Goal: Information Seeking & Learning: Learn about a topic

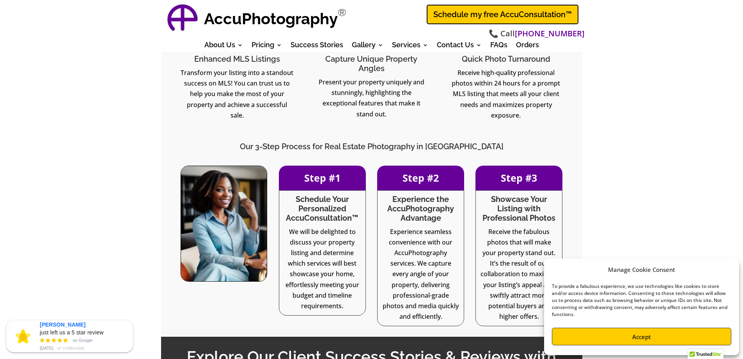
scroll to position [843, 0]
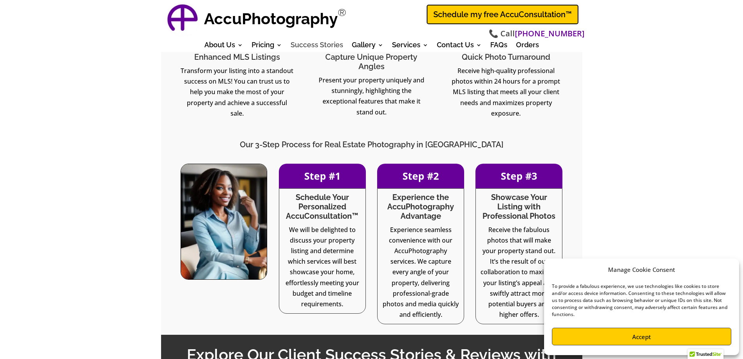
click at [305, 44] on link "Success Stories" at bounding box center [317, 46] width 53 height 9
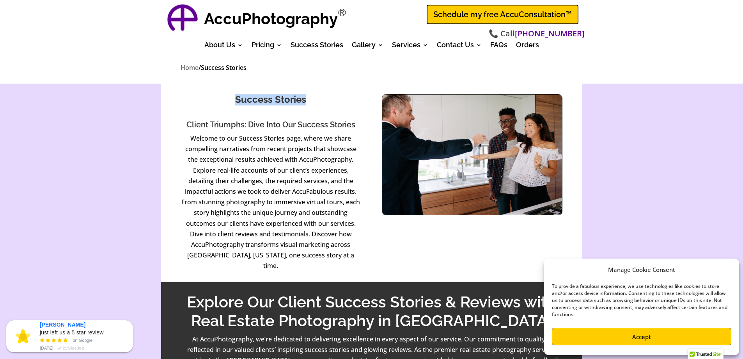
drag, startPoint x: 307, startPoint y: 97, endPoint x: 232, endPoint y: 104, distance: 74.9
click at [232, 104] on h1 "Success Stories" at bounding box center [271, 101] width 181 height 15
drag, startPoint x: 234, startPoint y: 100, endPoint x: 357, endPoint y: 123, distance: 125.4
click at [357, 123] on div "Success Stories Client Triumphs: Dive Into Our Success Stories Welcome to our S…" at bounding box center [271, 182] width 181 height 177
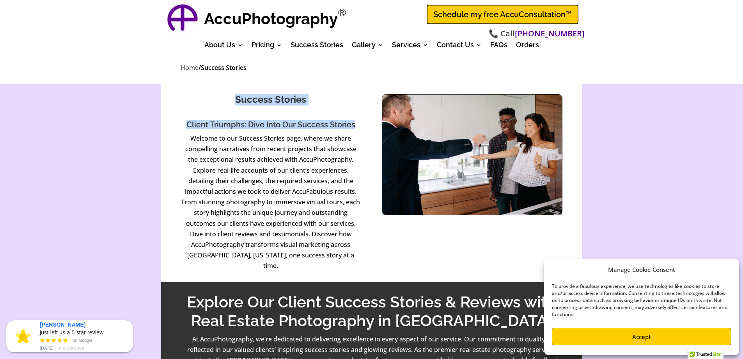
click at [357, 123] on h2 "Client Triumphs: Dive Into Our Success Stories" at bounding box center [271, 126] width 181 height 13
drag, startPoint x: 364, startPoint y: 126, endPoint x: 228, endPoint y: 101, distance: 138.4
click at [228, 101] on div "Success Stories Client Triumphs: Dive Into Our Success Stories Welcome to our S…" at bounding box center [371, 182] width 421 height 198
click at [228, 101] on h1 "Success Stories" at bounding box center [271, 101] width 181 height 15
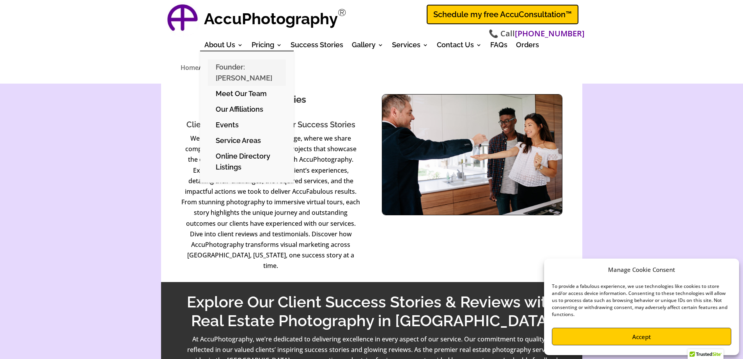
click at [233, 67] on link "Founder: [PERSON_NAME]" at bounding box center [247, 72] width 78 height 27
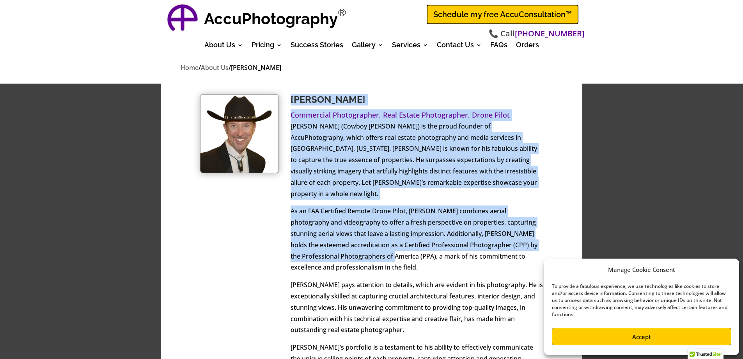
drag, startPoint x: 289, startPoint y: 99, endPoint x: 399, endPoint y: 246, distance: 183.1
click at [399, 246] on p "As an FAA Certified Remote Drone Pilot, Rick combines aerial photography and vi…" at bounding box center [417, 242] width 253 height 74
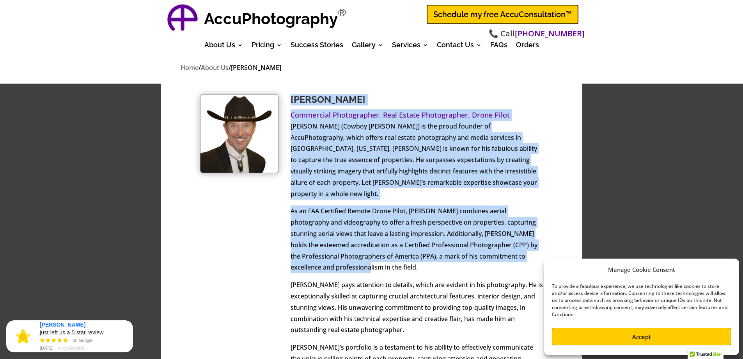
drag, startPoint x: 394, startPoint y: 255, endPoint x: 290, endPoint y: 101, distance: 186.1
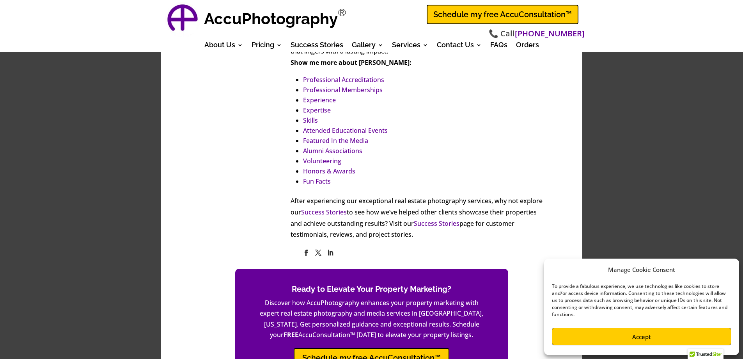
scroll to position [406, 0]
